Goal: Transaction & Acquisition: Purchase product/service

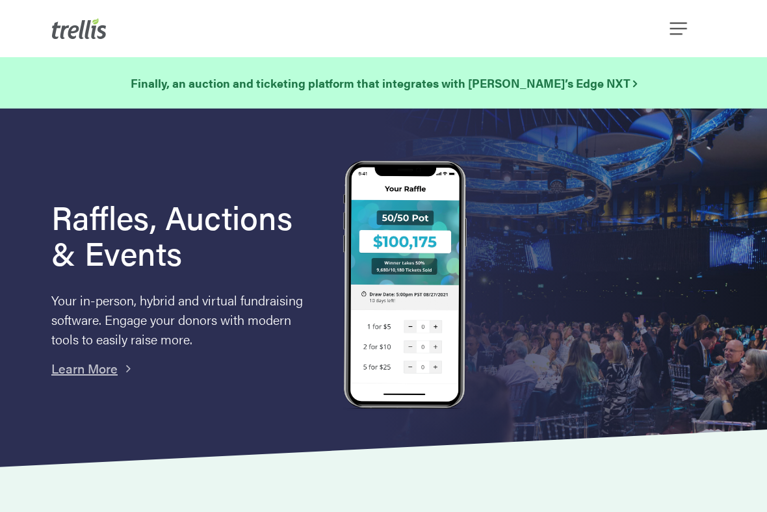
click at [673, 35] on span "Navigation Menu" at bounding box center [678, 29] width 17 height 22
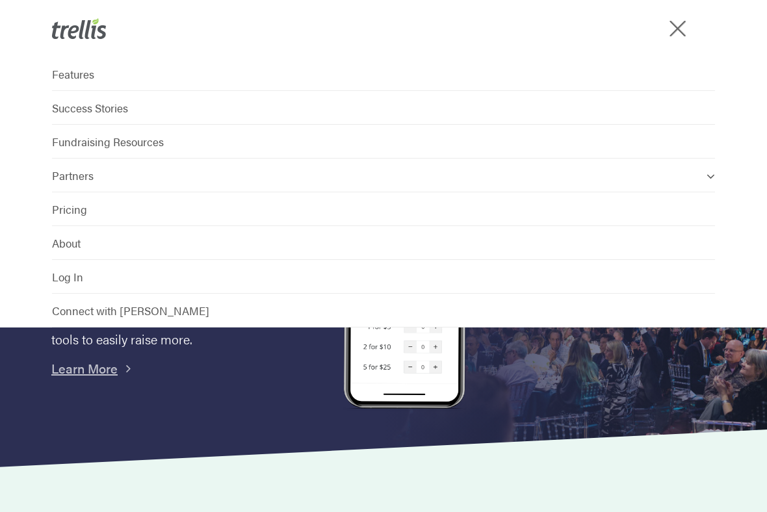
click at [70, 283] on span "Log In" at bounding box center [67, 277] width 31 height 16
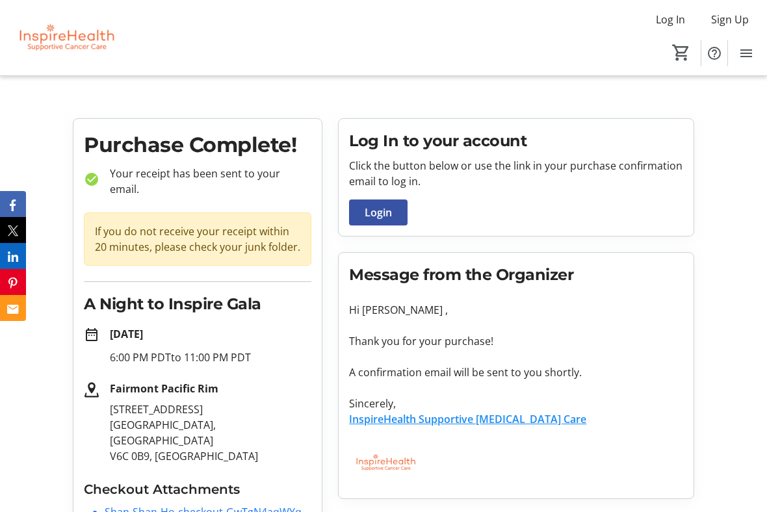
click at [53, 110] on tr-root "Log In Sign Up Home Raffle Silent Auction Items 0 Home Raffle Silent Auction It…" at bounding box center [383, 283] width 767 height 567
click at [231, 45] on div "Log In Sign Up Home Raffle Silent Auction Items 0" at bounding box center [383, 37] width 767 height 75
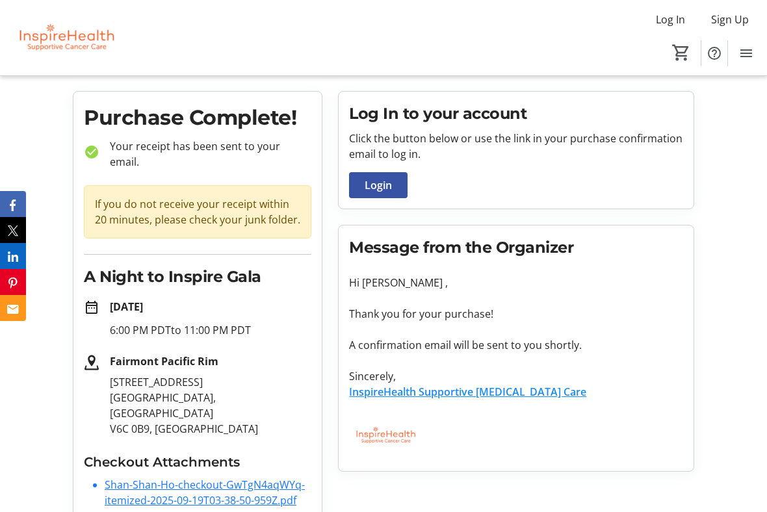
scroll to position [27, 0]
click at [363, 508] on div "Purchase Complete! check_circle Your receipt has been sent to your email. If yo…" at bounding box center [383, 316] width 637 height 449
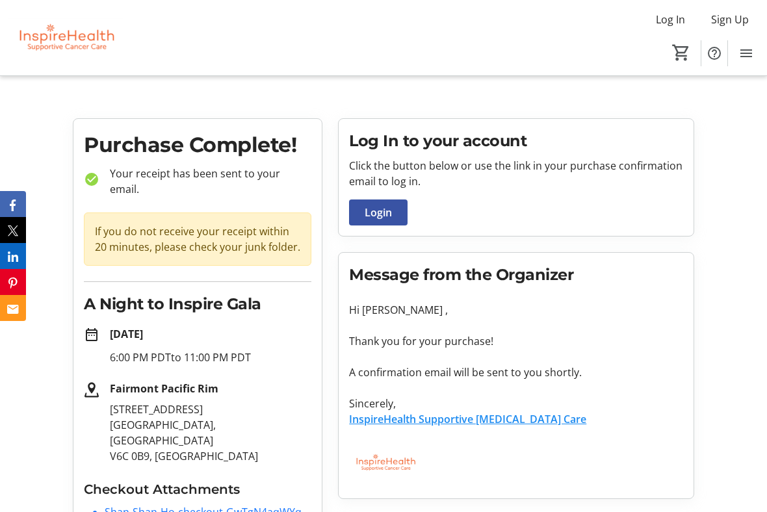
click at [49, 79] on tr-root "Log In Sign Up Home Raffle Silent Auction Items 0 Home Raffle Silent Auction It…" at bounding box center [383, 283] width 767 height 567
click at [71, 60] on img at bounding box center [66, 37] width 116 height 65
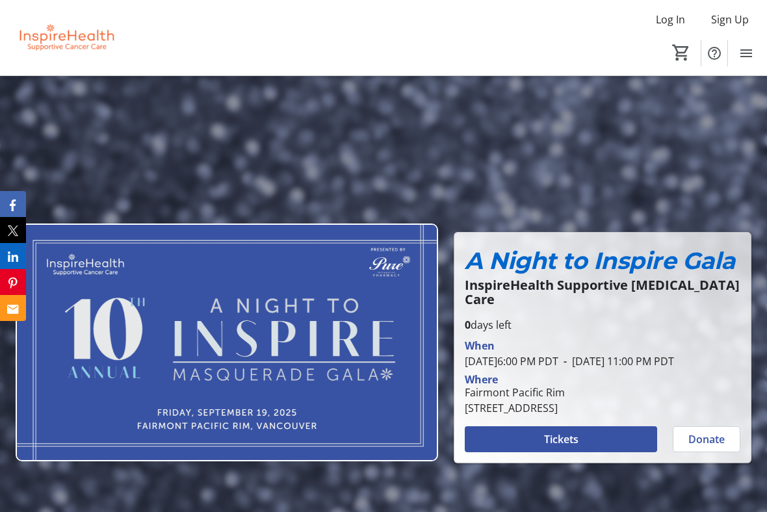
click at [132, 168] on div at bounding box center [383, 322] width 767 height 512
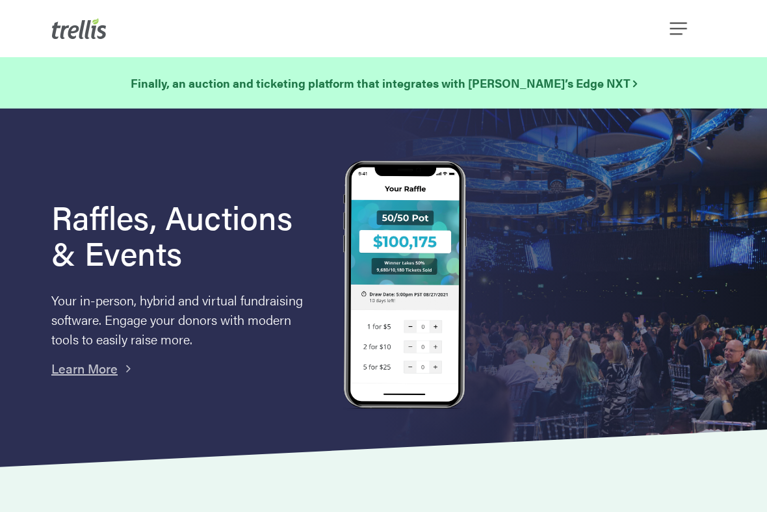
click at [681, 28] on span "Navigation Menu" at bounding box center [678, 29] width 17 height 22
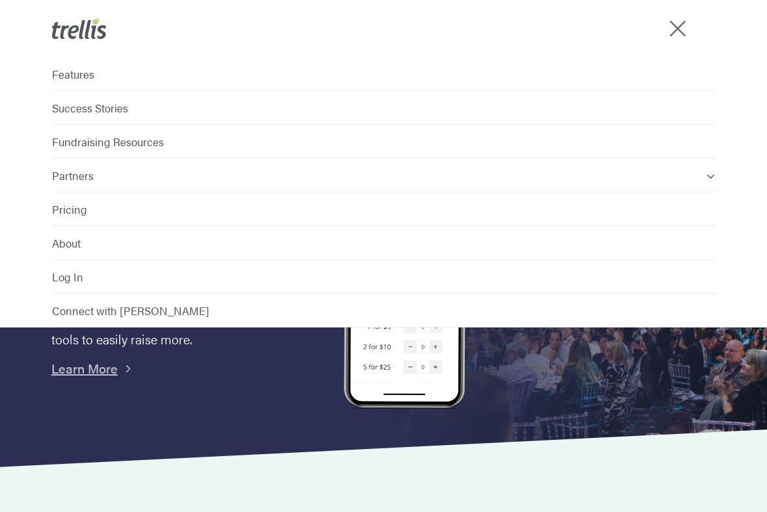
click at [68, 281] on span "Log In" at bounding box center [67, 277] width 31 height 16
